Goal: Check status: Check status

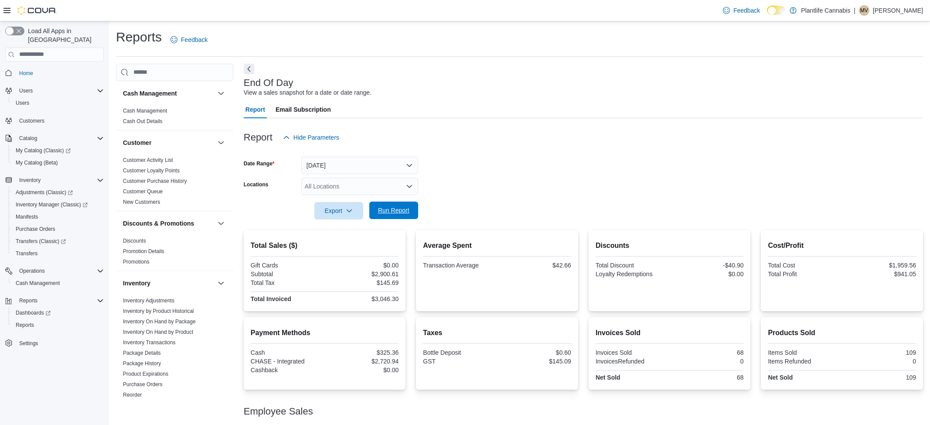
scroll to position [55, 0]
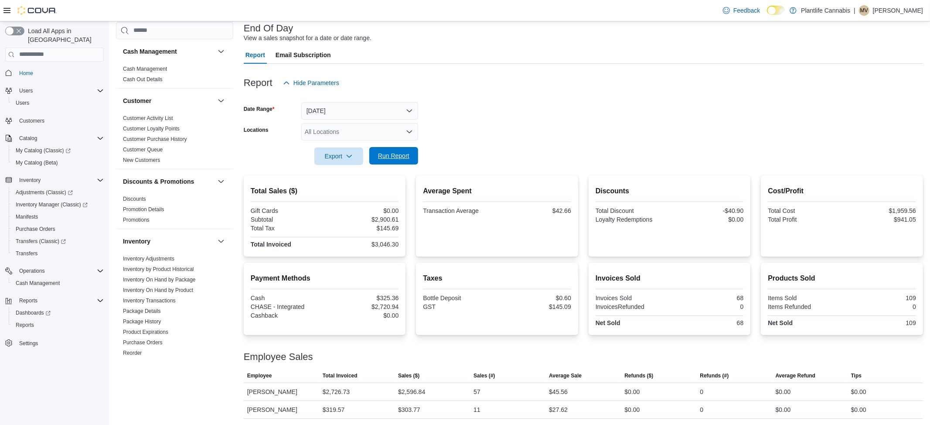
click at [403, 155] on span "Run Report" at bounding box center [393, 155] width 31 height 9
click at [583, 178] on div "Total Sales ($) Gift Cards $0.00 Subtotal $3,223.47 Total Tax $161.84 Total Inv…" at bounding box center [583, 215] width 679 height 81
click at [387, 143] on div at bounding box center [583, 143] width 679 height 7
click at [385, 147] on span "Run Report" at bounding box center [394, 155] width 38 height 17
click at [388, 160] on span "Run Report" at bounding box center [394, 155] width 38 height 17
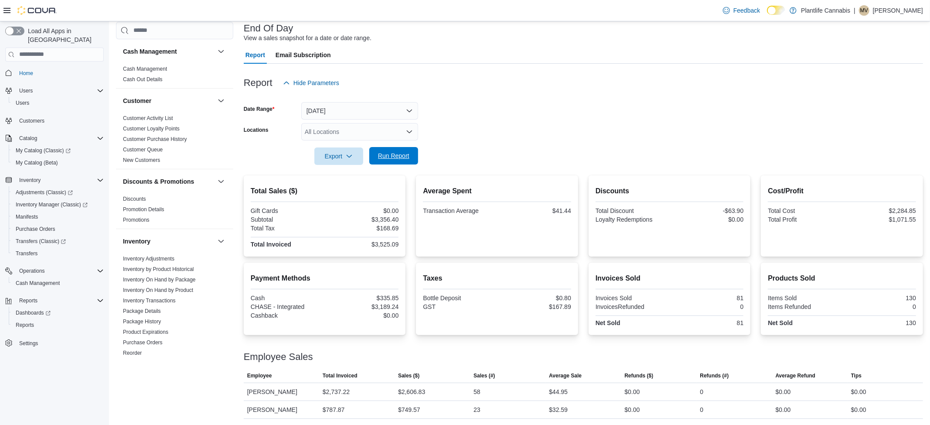
click at [386, 157] on span "Run Report" at bounding box center [393, 155] width 31 height 9
click at [412, 156] on span "Run Report" at bounding box center [394, 155] width 38 height 17
click at [395, 146] on form "Date Range [DATE] Locations All Locations Export Run Report" at bounding box center [583, 128] width 679 height 73
click at [398, 158] on span "Run Report" at bounding box center [393, 155] width 31 height 9
click at [409, 157] on span "Run Report" at bounding box center [394, 155] width 38 height 17
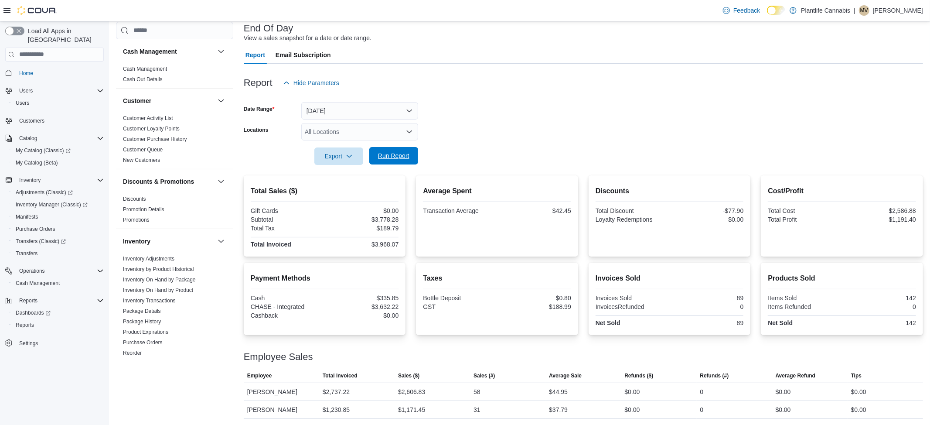
click at [405, 149] on span "Run Report" at bounding box center [394, 155] width 38 height 17
click at [339, 110] on button "[DATE]" at bounding box center [359, 110] width 117 height 17
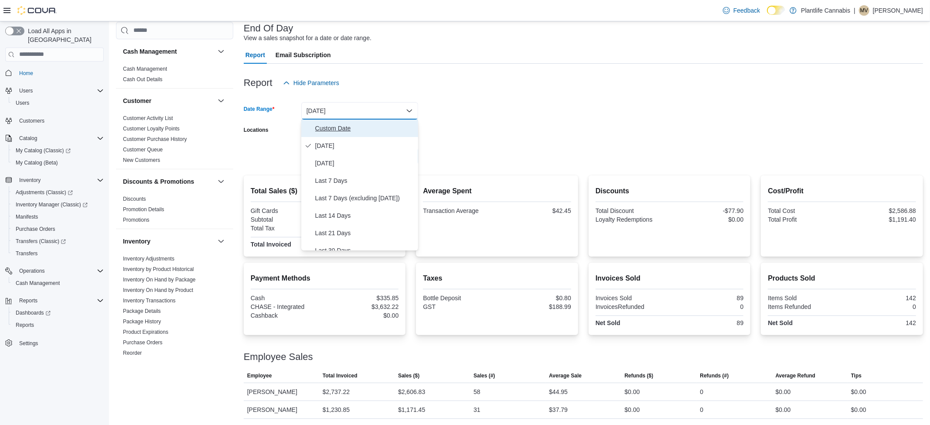
click at [325, 129] on span "Custom Date" at bounding box center [364, 128] width 99 height 10
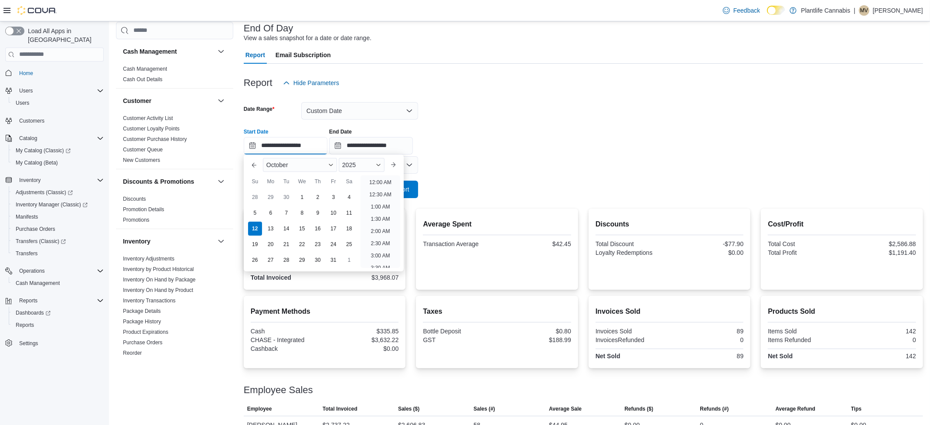
click at [314, 153] on input "**********" at bounding box center [286, 145] width 84 height 17
click at [375, 205] on li "4:00 PM" at bounding box center [380, 204] width 27 height 10
type input "**********"
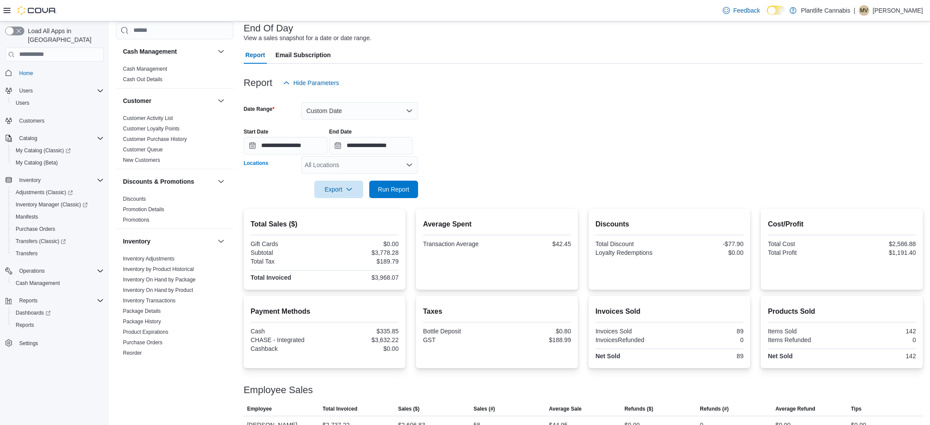
click at [414, 156] on div "All Locations" at bounding box center [359, 164] width 117 height 17
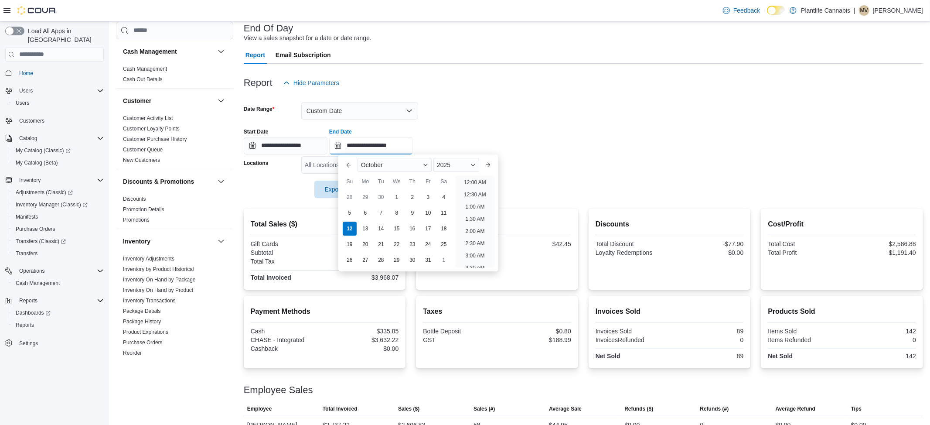
click at [413, 144] on input "**********" at bounding box center [371, 145] width 84 height 17
drag, startPoint x: 486, startPoint y: 203, endPoint x: 481, endPoint y: 201, distance: 5.0
click at [485, 203] on li "6:00 PM" at bounding box center [475, 204] width 27 height 10
type input "**********"
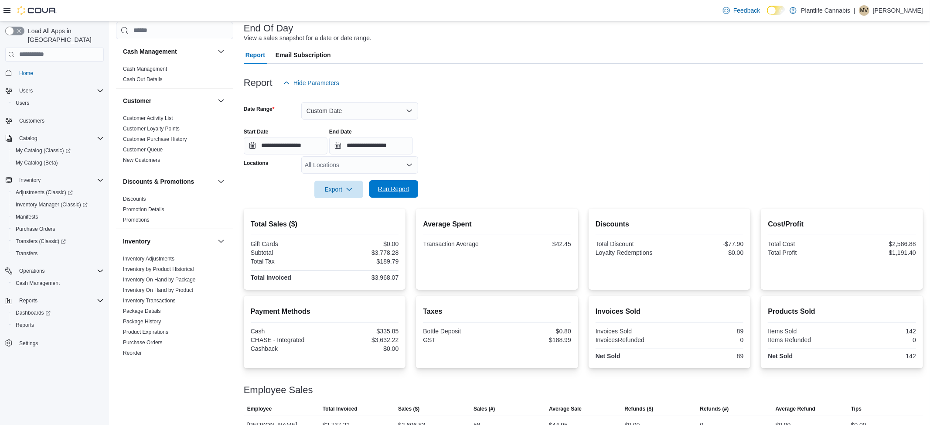
click at [408, 192] on span "Run Report" at bounding box center [393, 188] width 31 height 9
